Goal: Information Seeking & Learning: Learn about a topic

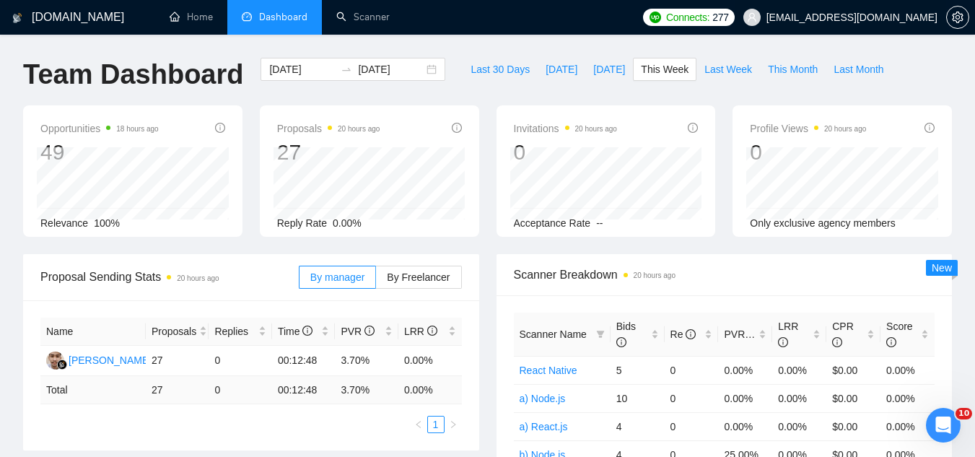
click at [850, 17] on span "[EMAIL_ADDRESS][DOMAIN_NAME]" at bounding box center [852, 17] width 171 height 0
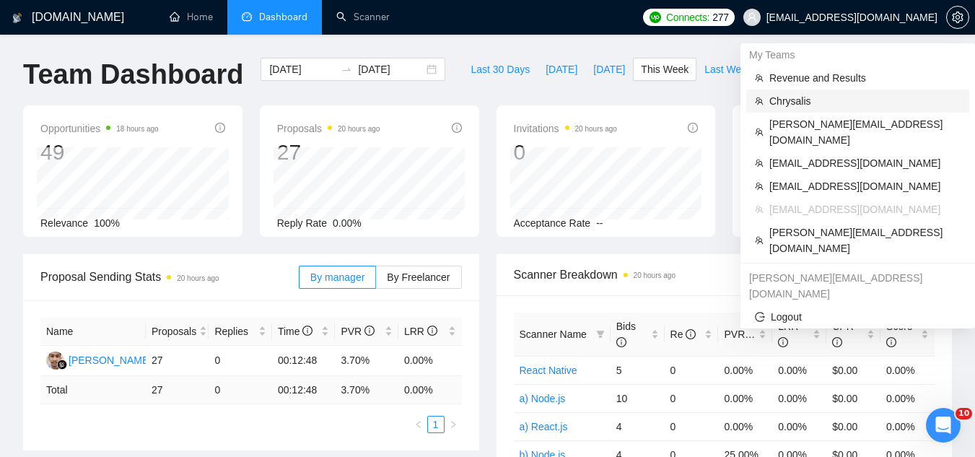
click at [835, 97] on span "Chrysalis" at bounding box center [864, 101] width 191 height 16
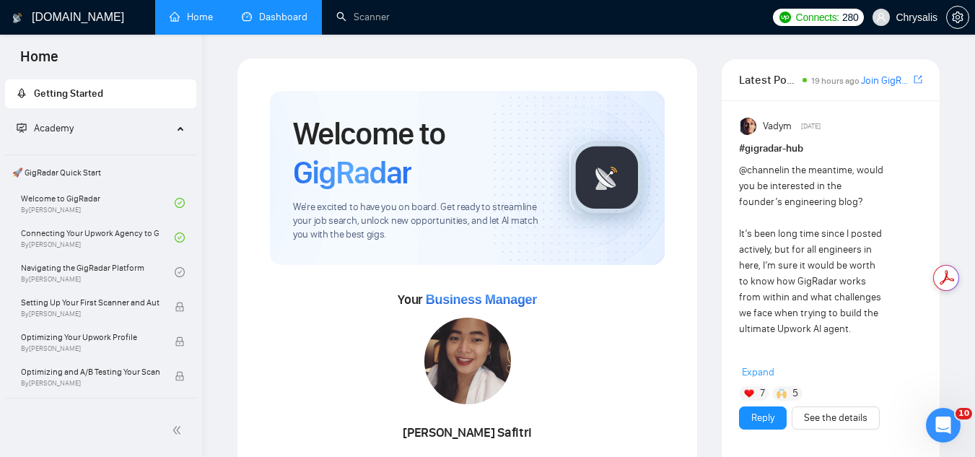
click at [297, 15] on link "Dashboard" at bounding box center [275, 17] width 66 height 12
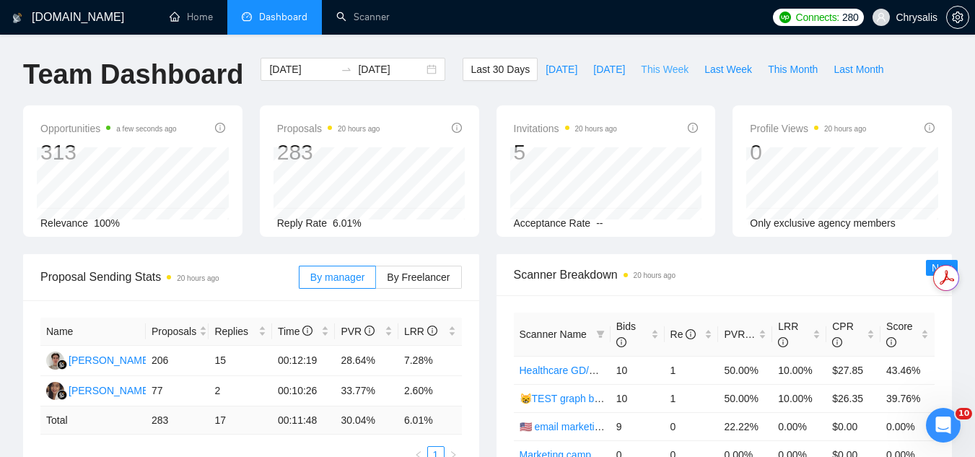
click at [654, 71] on span "This Week" at bounding box center [665, 69] width 48 height 16
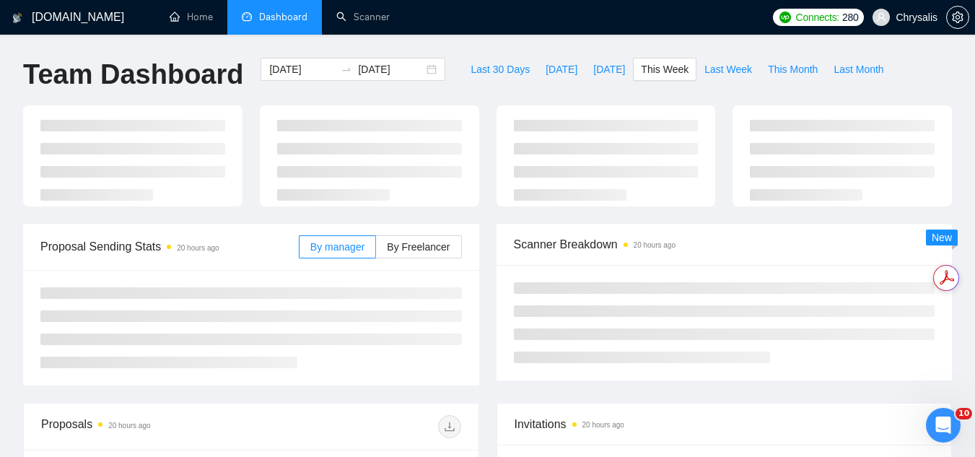
type input "[DATE]"
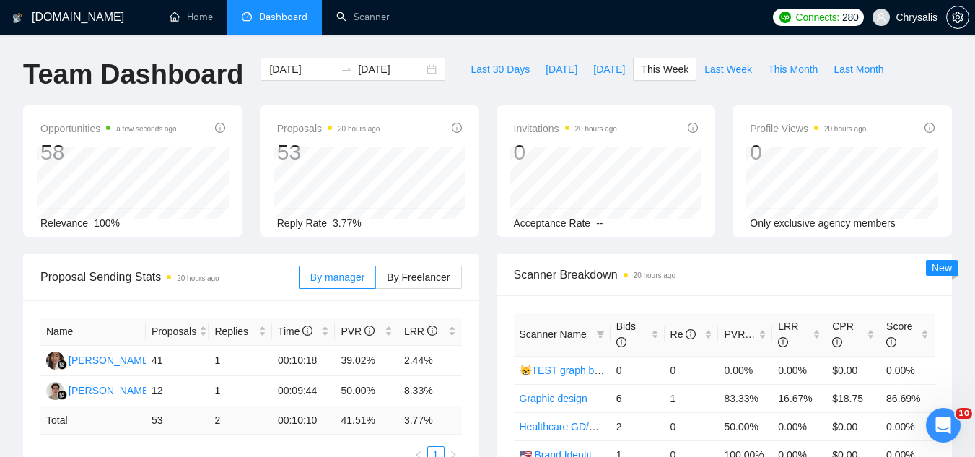
click at [910, 17] on span "Chrysalis" at bounding box center [917, 17] width 42 height 0
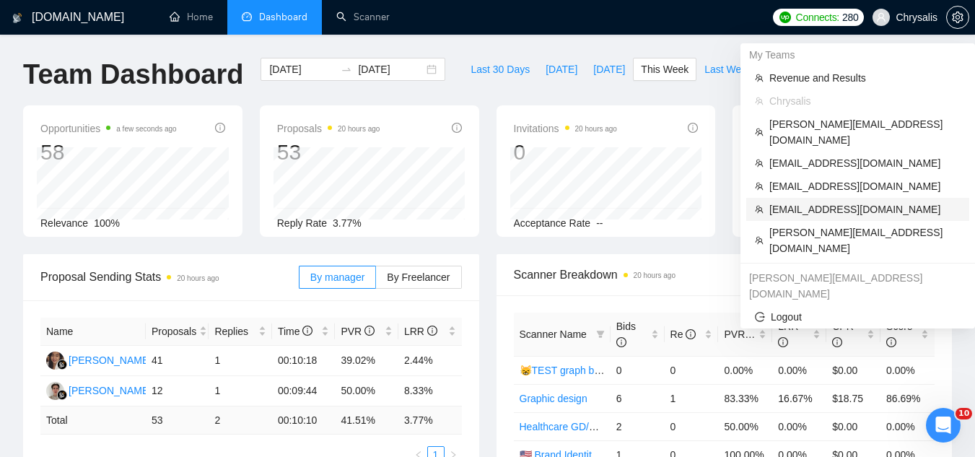
click at [837, 201] on span "[EMAIL_ADDRESS][DOMAIN_NAME]" at bounding box center [864, 209] width 191 height 16
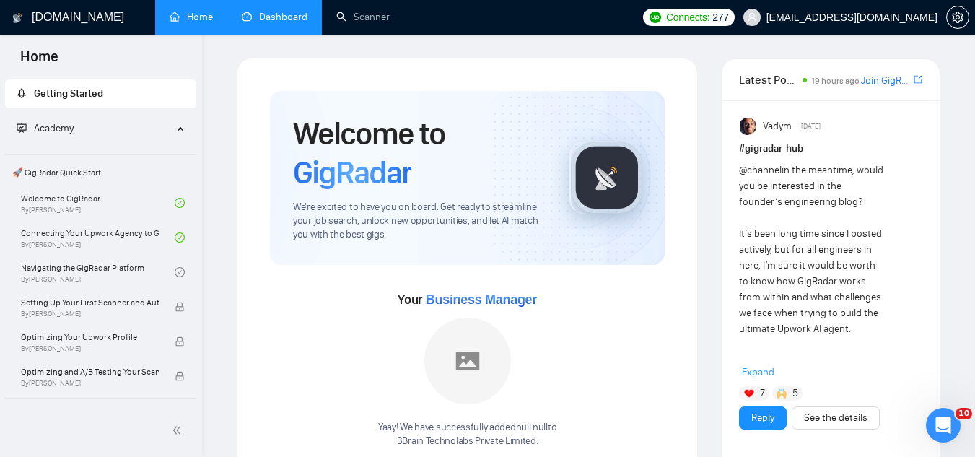
click at [288, 12] on link "Dashboard" at bounding box center [275, 17] width 66 height 12
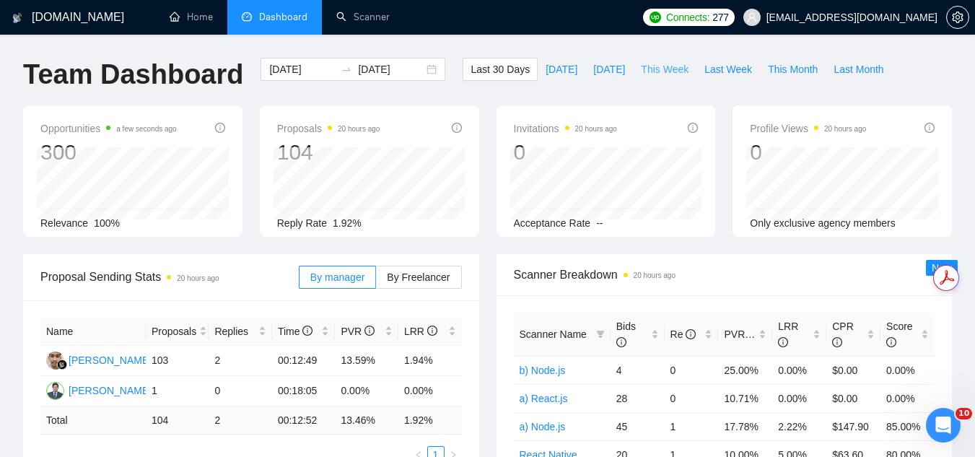
click at [650, 64] on span "This Week" at bounding box center [665, 69] width 48 height 16
type input "[DATE]"
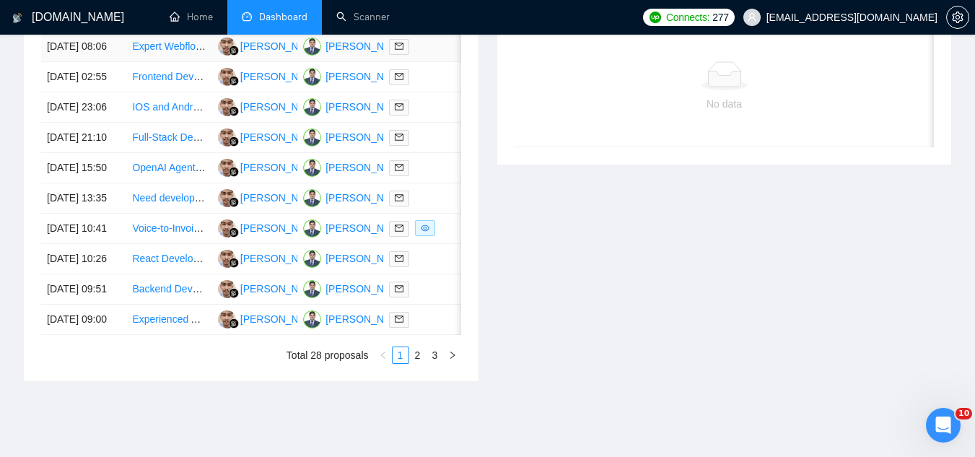
scroll to position [577, 0]
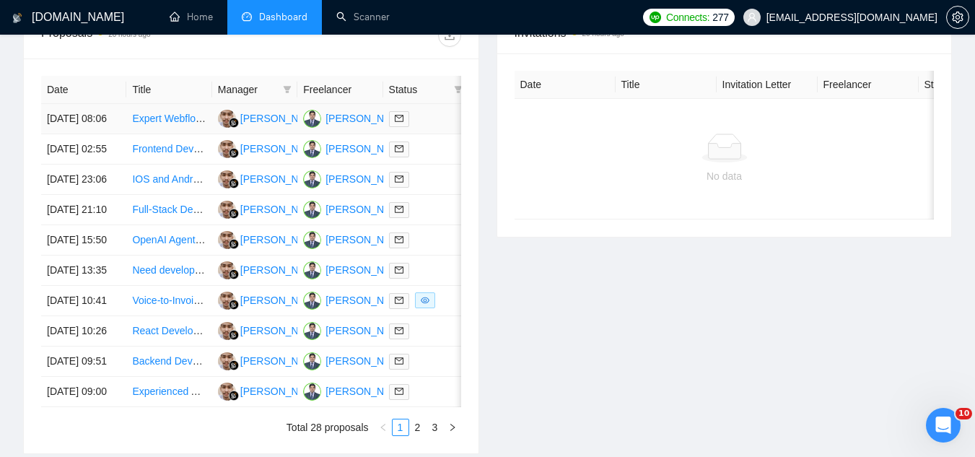
click at [174, 134] on td "Expert Webflow Developer | FIGMA, Lumos Framework" at bounding box center [168, 119] width 85 height 30
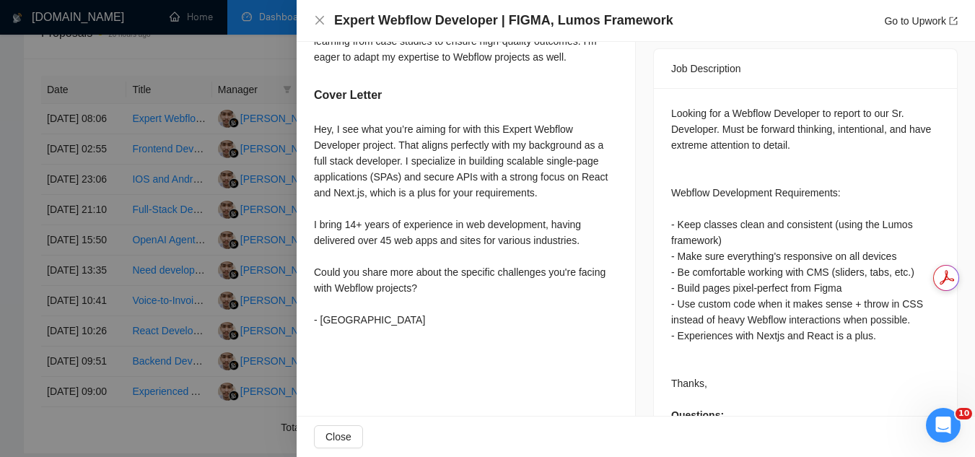
click at [249, 58] on div at bounding box center [487, 228] width 975 height 457
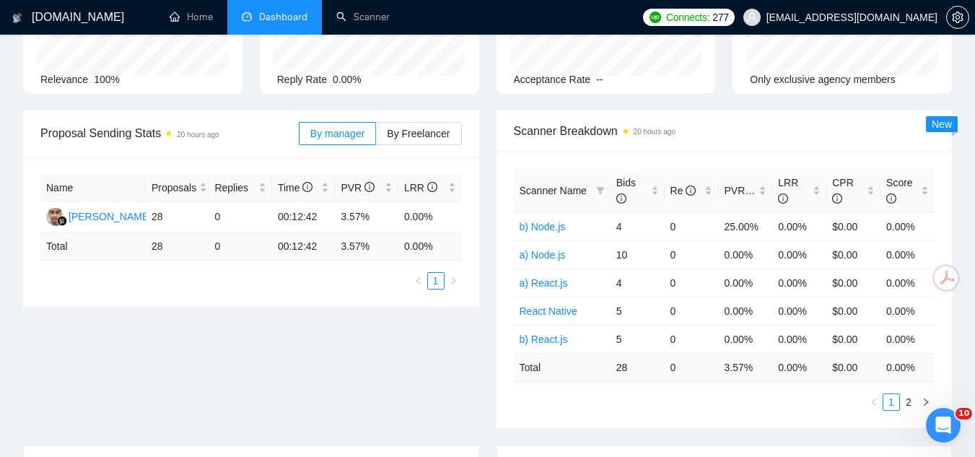
scroll to position [144, 0]
